Goal: Task Accomplishment & Management: Manage account settings

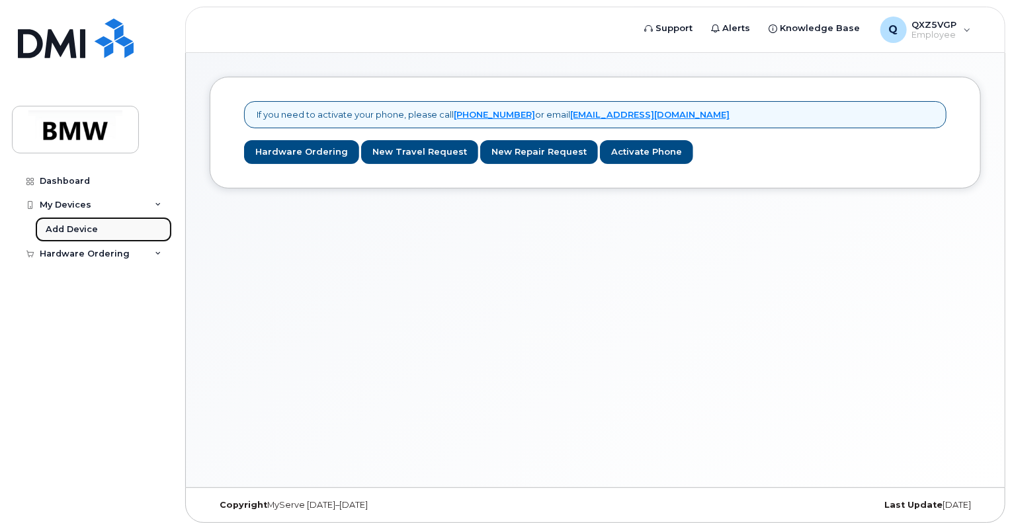
click at [67, 230] on div "Add Device" at bounding box center [72, 230] width 52 height 12
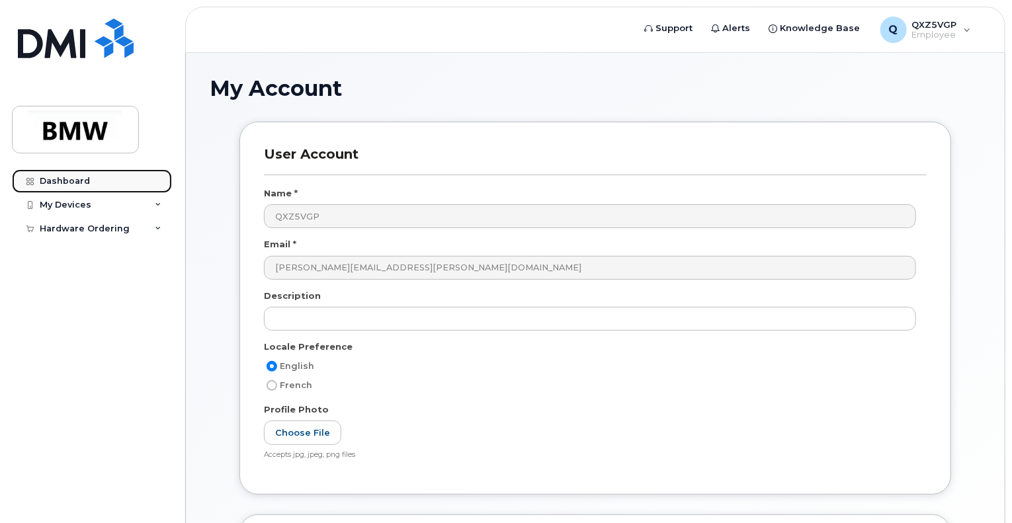
click at [82, 185] on div "Dashboard" at bounding box center [65, 181] width 50 height 11
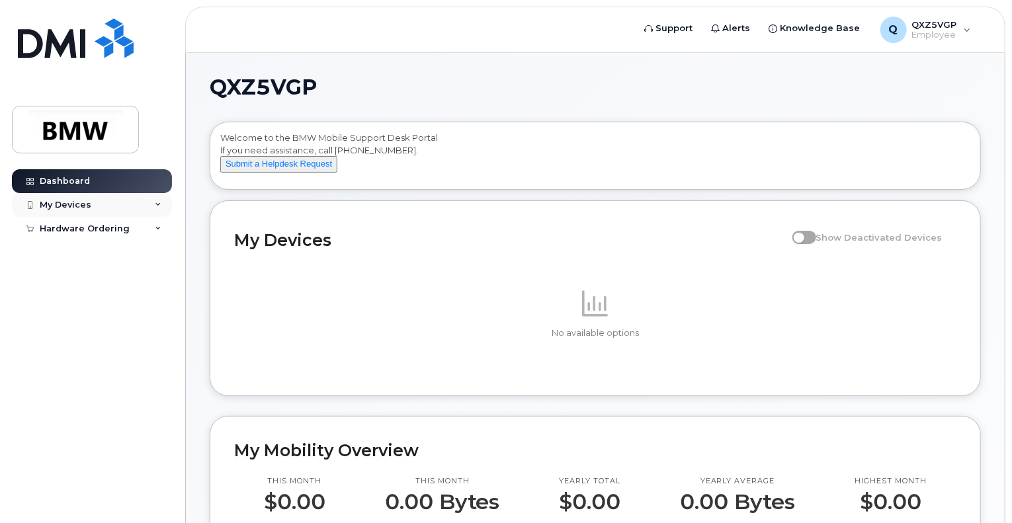
click at [136, 210] on div "My Devices" at bounding box center [92, 205] width 160 height 24
click at [91, 224] on div "Add Device" at bounding box center [72, 230] width 52 height 12
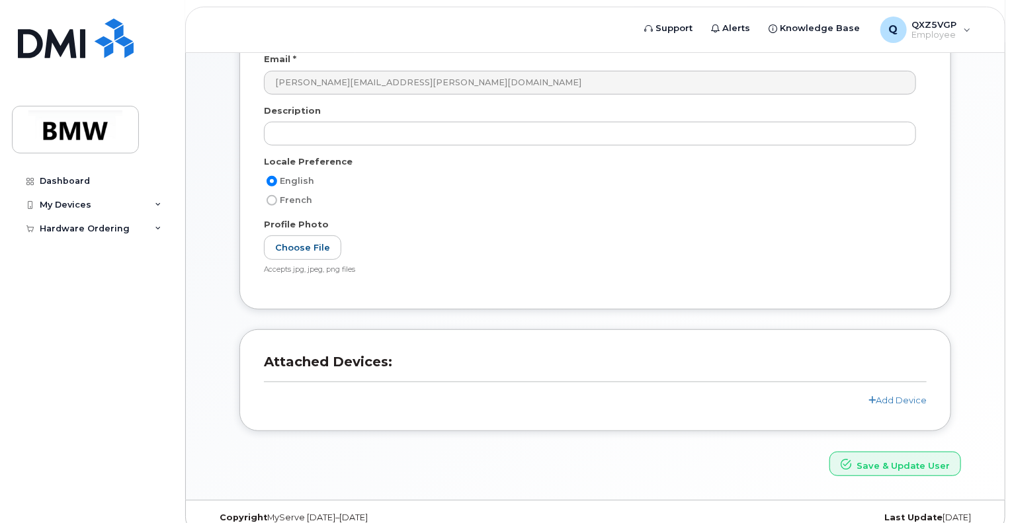
scroll to position [202, 0]
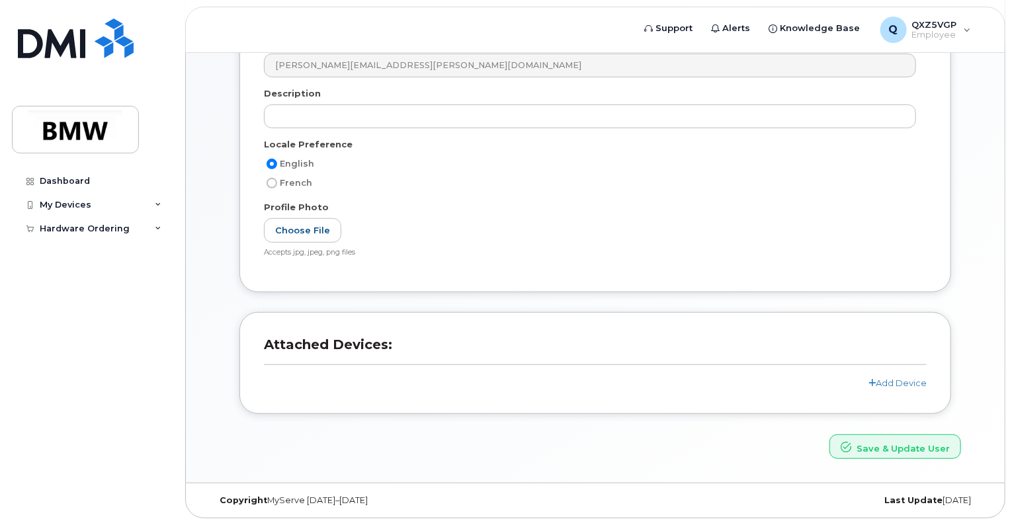
click at [897, 372] on header "Attached Devices:" at bounding box center [595, 357] width 663 height 40
click at [902, 386] on link "Add Device" at bounding box center [898, 383] width 58 height 11
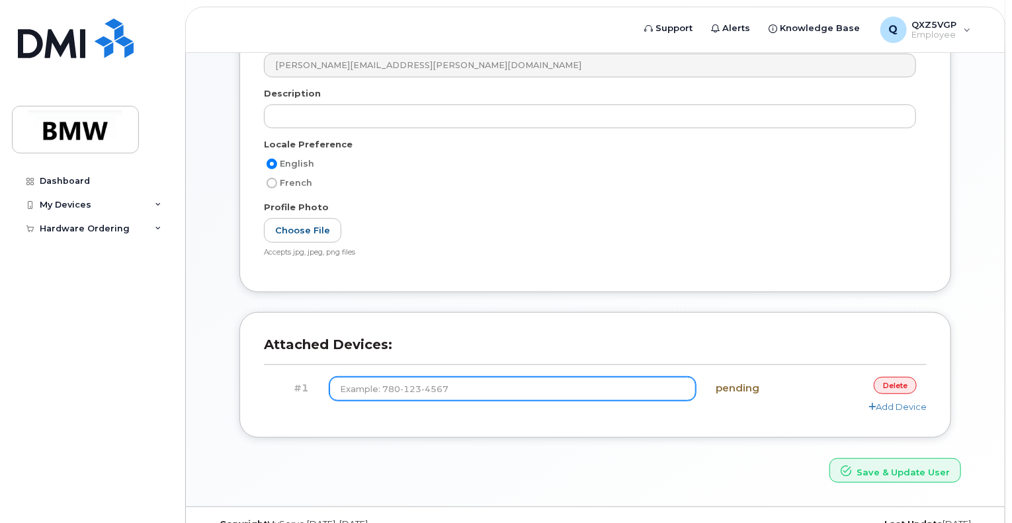
click at [506, 390] on input at bounding box center [512, 389] width 367 height 24
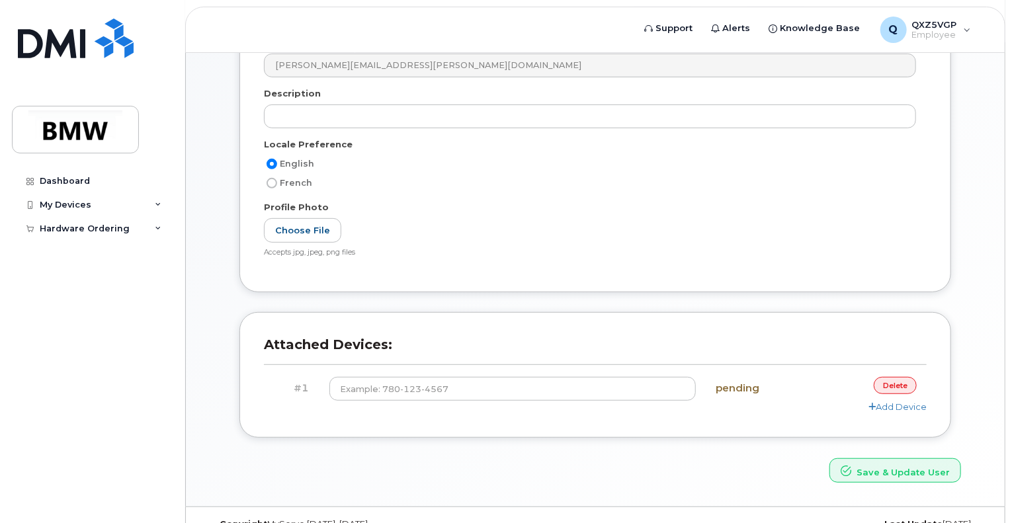
click at [900, 384] on link "delete" at bounding box center [895, 385] width 43 height 17
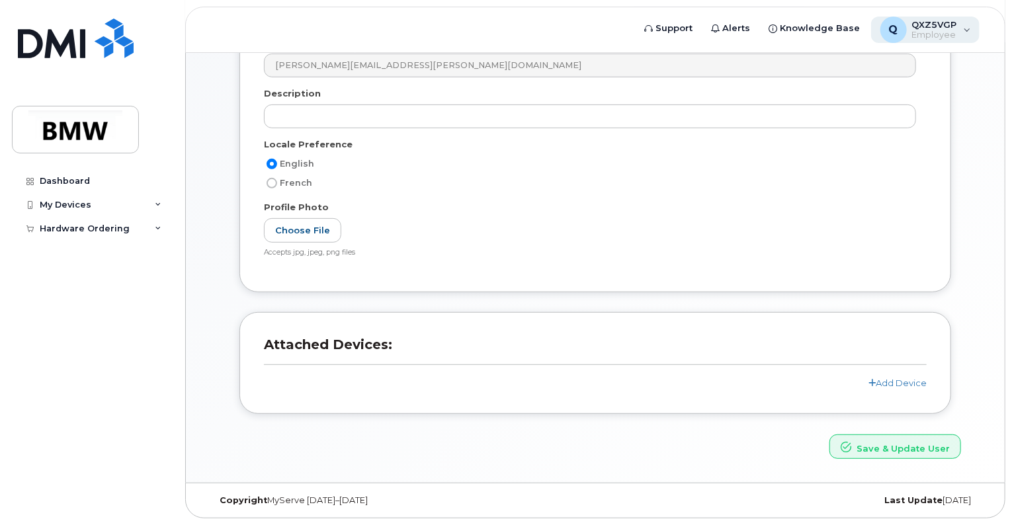
click at [972, 25] on div "Q QXZ5VGP Employee" at bounding box center [925, 30] width 109 height 26
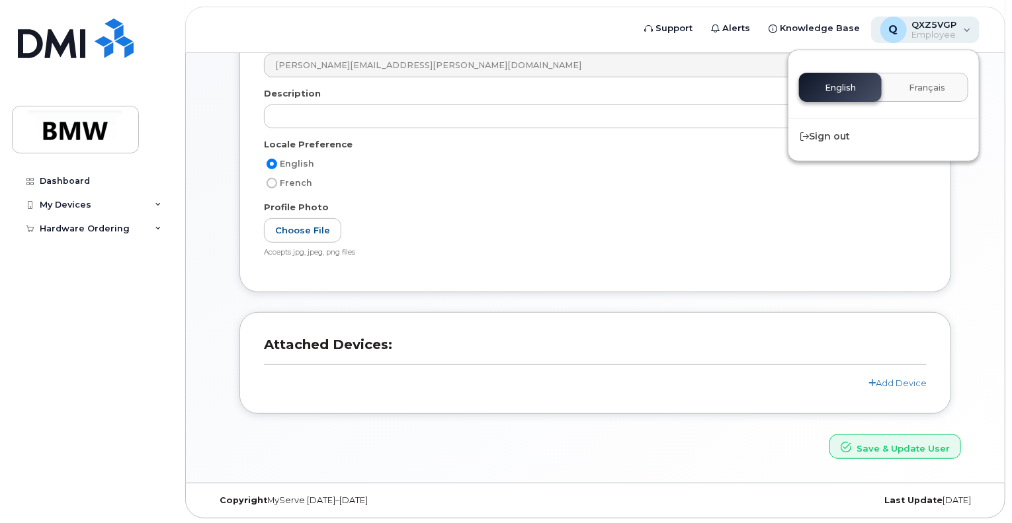
click at [972, 25] on div "Q QXZ5VGP Employee" at bounding box center [925, 30] width 109 height 26
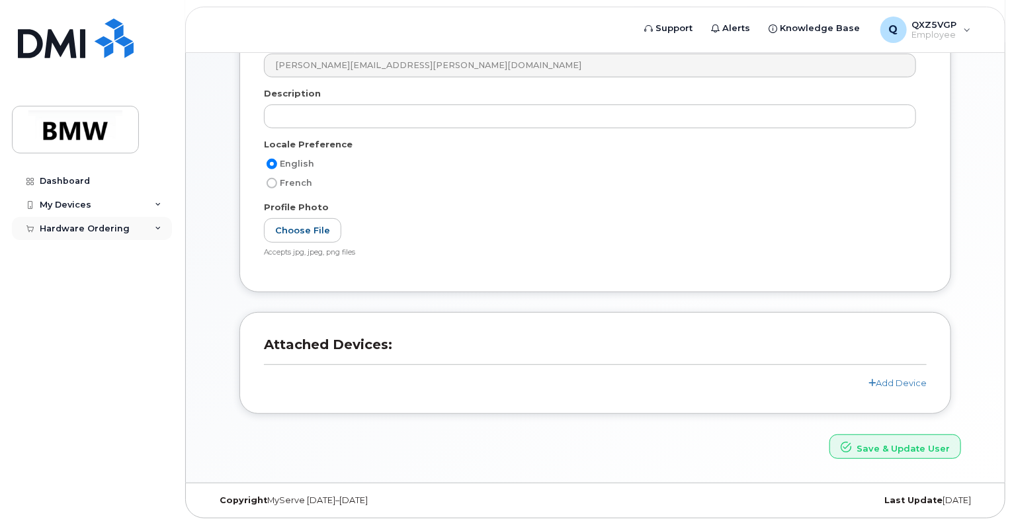
click at [158, 231] on icon at bounding box center [158, 229] width 7 height 7
